Goal: Use online tool/utility: Utilize a website feature to perform a specific function

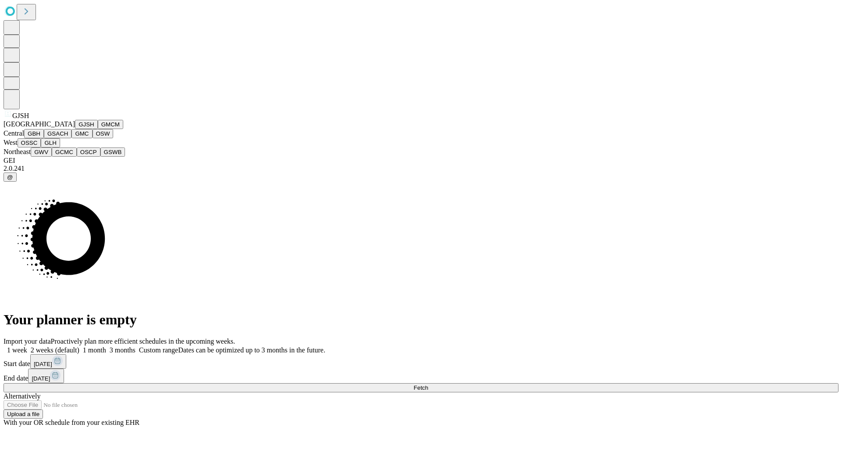
click at [75, 129] on button "GJSH" at bounding box center [86, 124] width 23 height 9
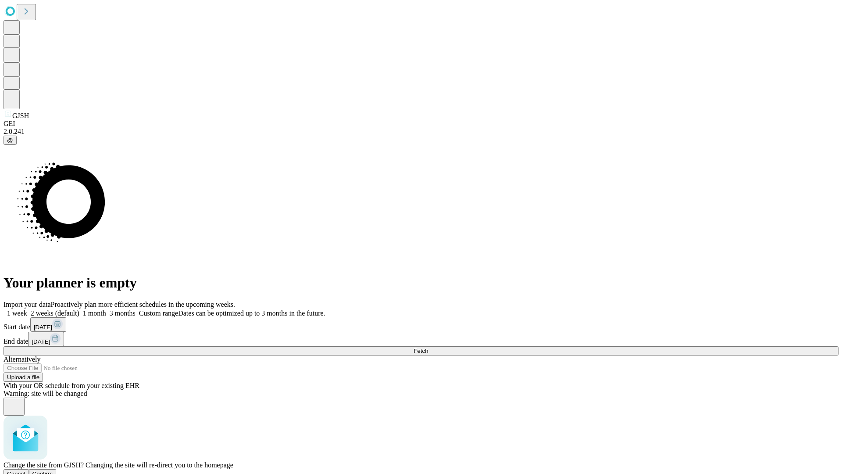
click at [53, 470] on span "Confirm" at bounding box center [42, 473] width 21 height 7
click at [27, 309] on label "1 week" at bounding box center [16, 312] width 24 height 7
click at [428, 347] on span "Fetch" at bounding box center [421, 350] width 14 height 7
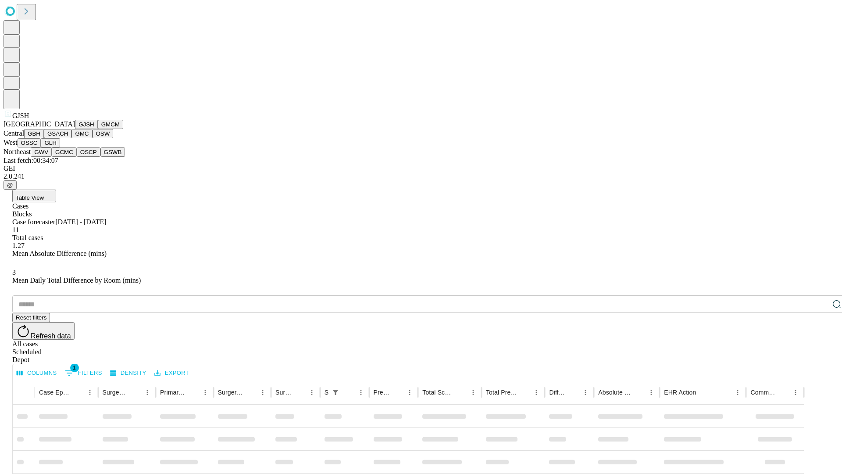
click at [98, 129] on button "GMCM" at bounding box center [110, 124] width 25 height 9
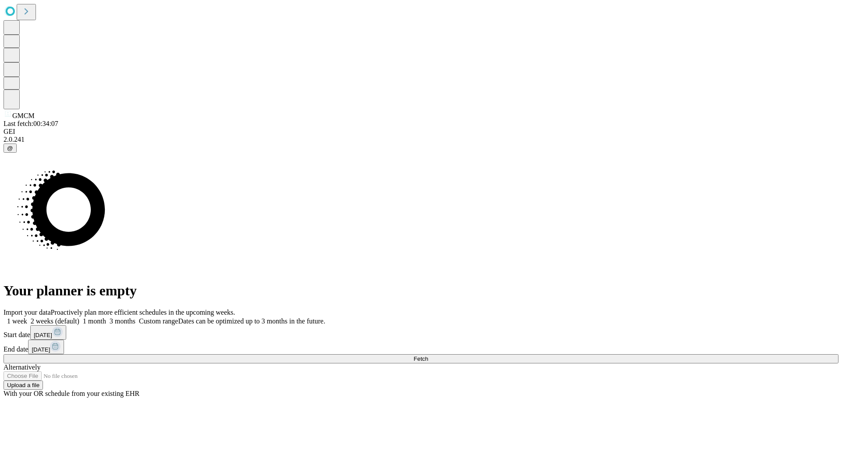
click at [27, 317] on label "1 week" at bounding box center [16, 320] width 24 height 7
click at [428, 355] on span "Fetch" at bounding box center [421, 358] width 14 height 7
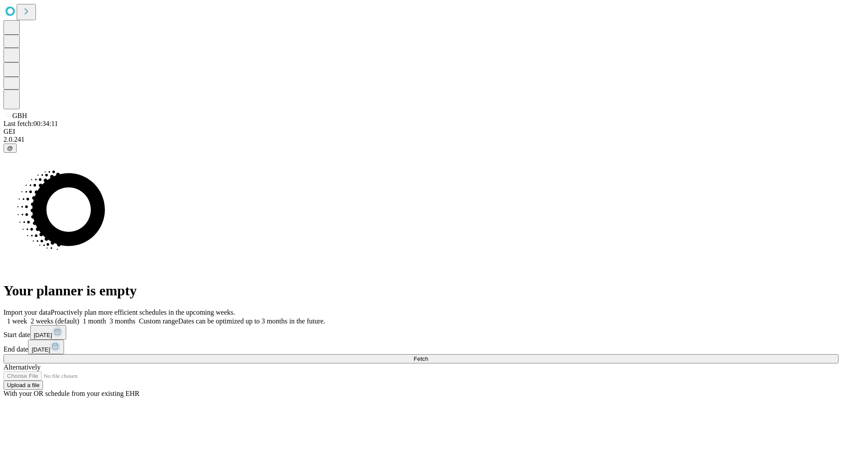
click at [27, 317] on label "1 week" at bounding box center [16, 320] width 24 height 7
click at [428, 355] on span "Fetch" at bounding box center [421, 358] width 14 height 7
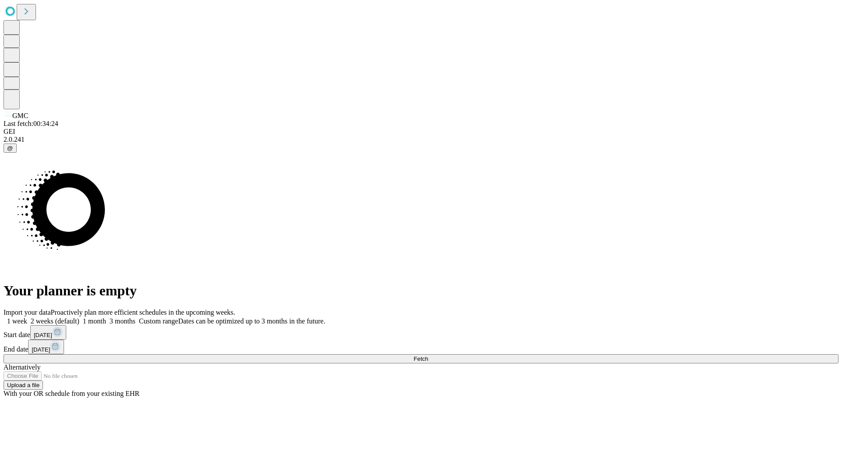
click at [27, 317] on label "1 week" at bounding box center [16, 320] width 24 height 7
click at [428, 355] on span "Fetch" at bounding box center [421, 358] width 14 height 7
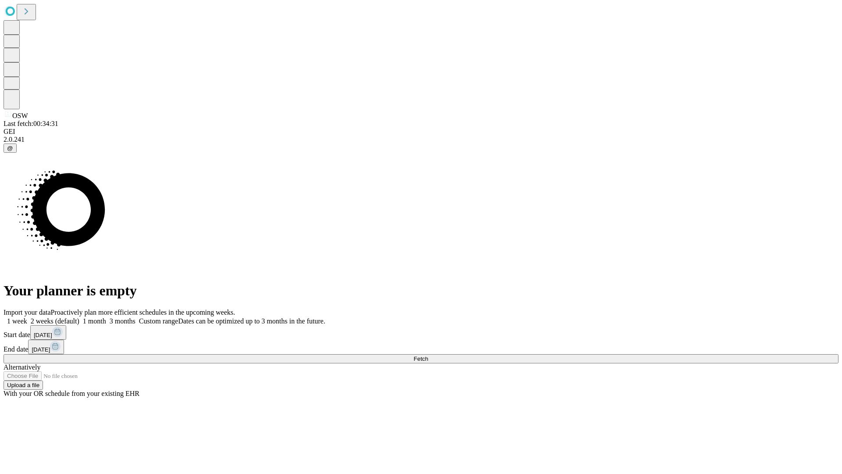
click at [428, 355] on span "Fetch" at bounding box center [421, 358] width 14 height 7
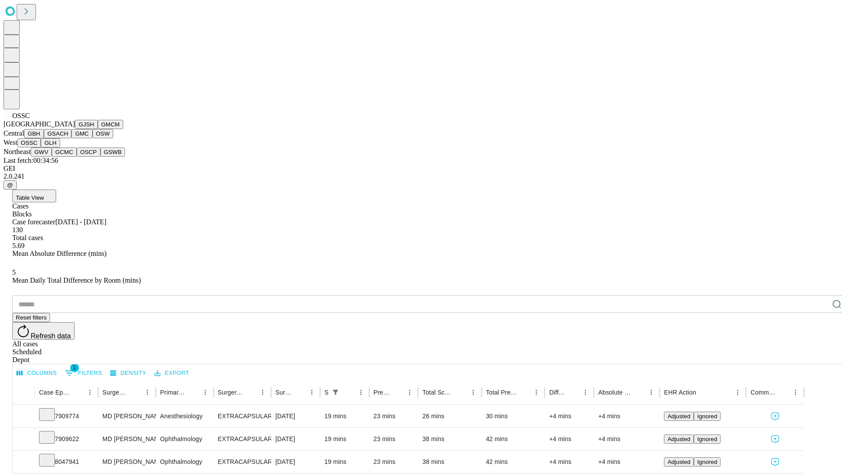
click at [60, 147] on button "GLH" at bounding box center [50, 142] width 19 height 9
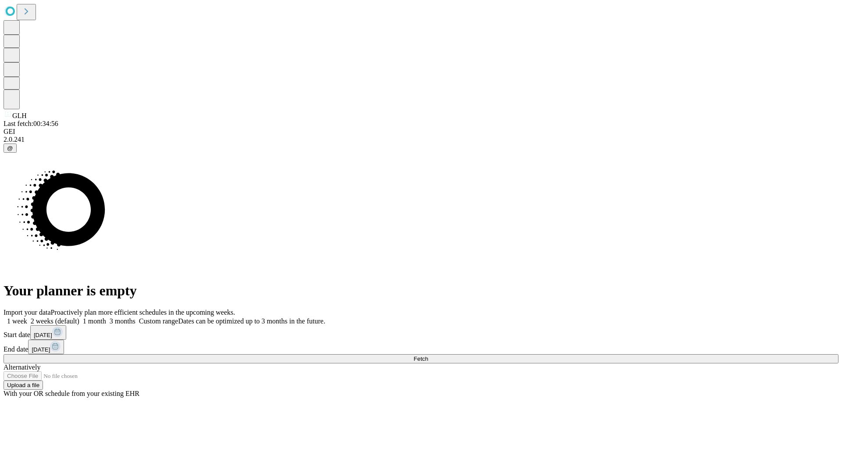
click at [27, 317] on label "1 week" at bounding box center [16, 320] width 24 height 7
click at [428, 355] on span "Fetch" at bounding box center [421, 358] width 14 height 7
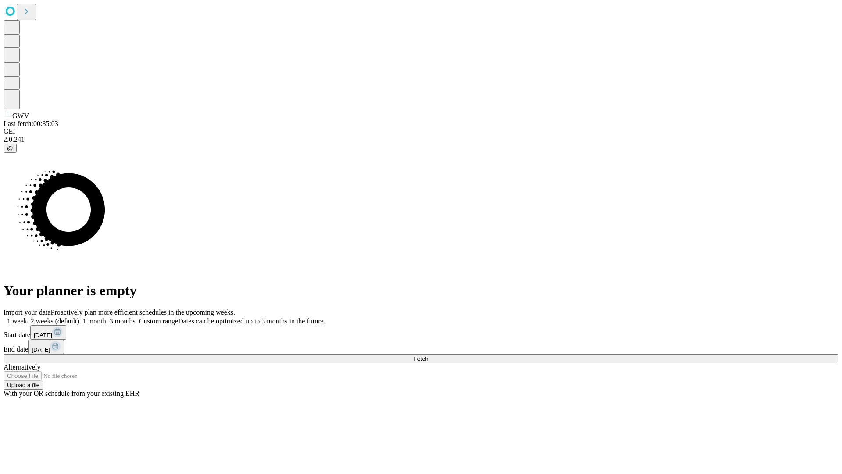
click at [27, 317] on label "1 week" at bounding box center [16, 320] width 24 height 7
click at [428, 355] on span "Fetch" at bounding box center [421, 358] width 14 height 7
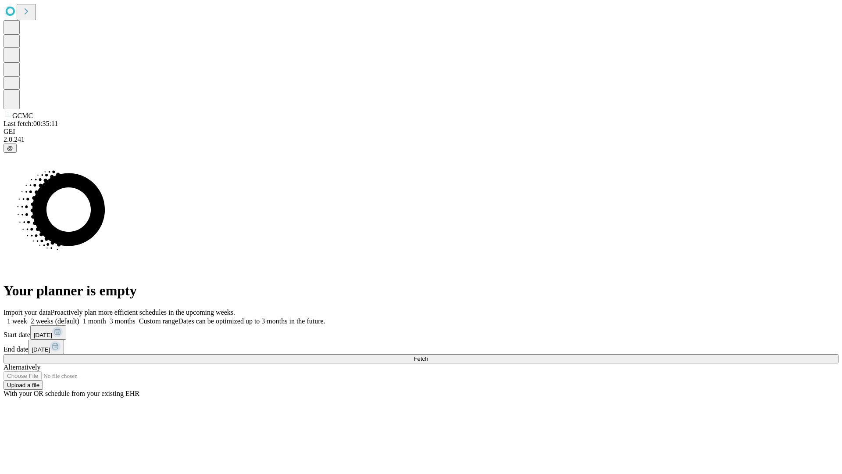
click at [27, 317] on label "1 week" at bounding box center [16, 320] width 24 height 7
click at [428, 355] on span "Fetch" at bounding box center [421, 358] width 14 height 7
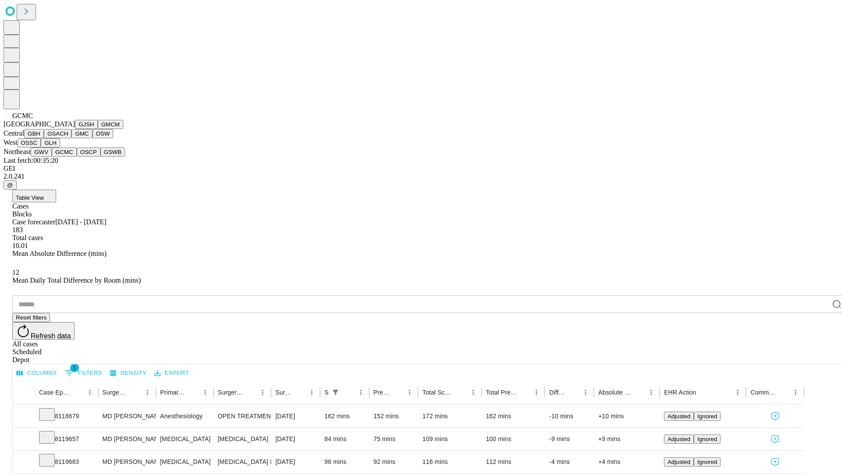
click at [77, 157] on button "OSCP" at bounding box center [89, 151] width 24 height 9
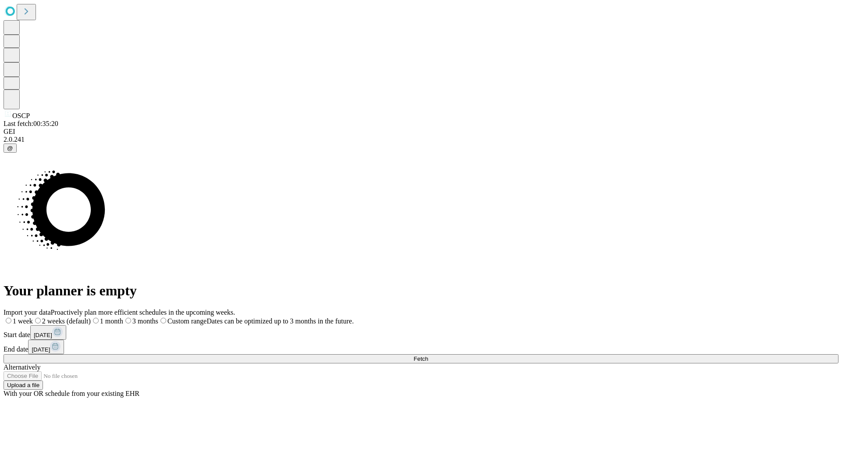
click at [33, 317] on label "1 week" at bounding box center [18, 320] width 29 height 7
click at [428, 355] on span "Fetch" at bounding box center [421, 358] width 14 height 7
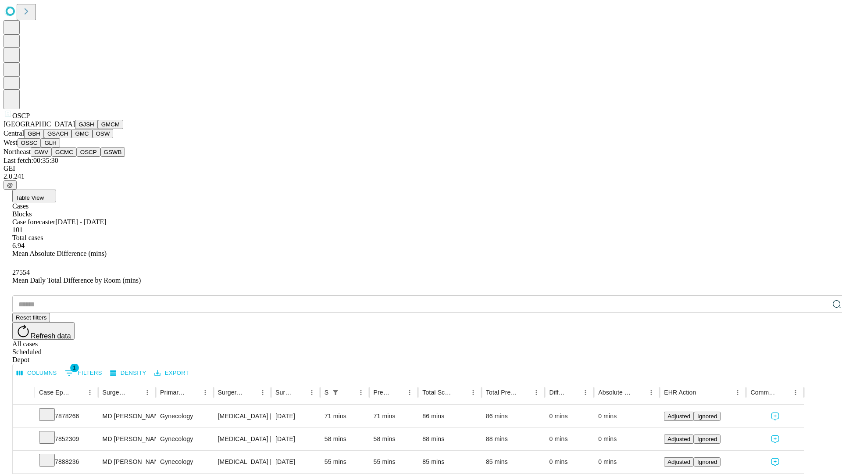
click at [100, 157] on button "GSWB" at bounding box center [112, 151] width 25 height 9
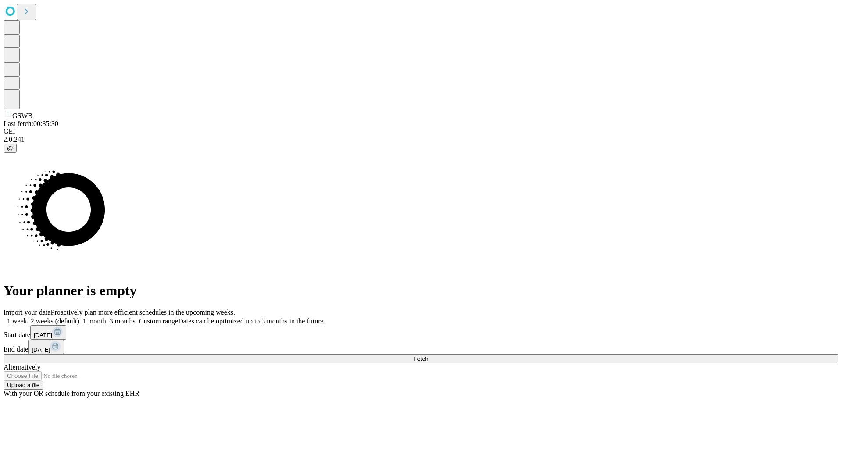
click at [428, 355] on span "Fetch" at bounding box center [421, 358] width 14 height 7
